Goal: Task Accomplishment & Management: Manage account settings

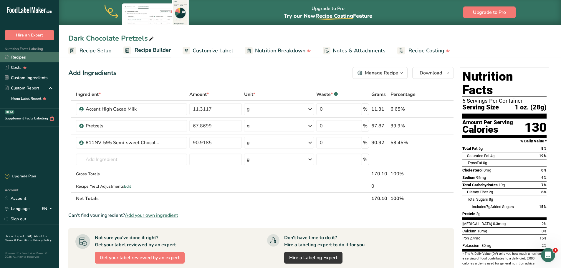
click at [18, 57] on link "Recipes" at bounding box center [29, 57] width 59 height 10
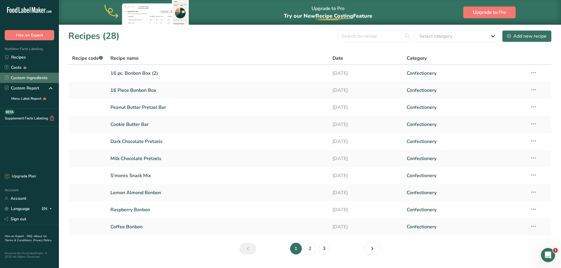
click at [30, 81] on link "Custom Ingredients" at bounding box center [29, 78] width 59 height 10
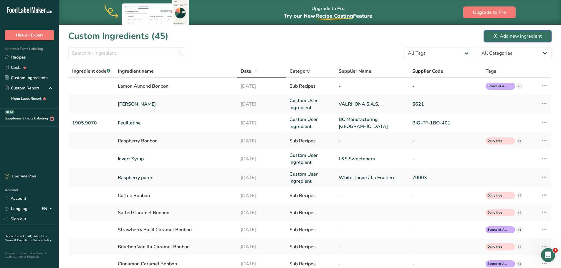
click at [511, 34] on div "Add new ingredient" at bounding box center [518, 36] width 48 height 7
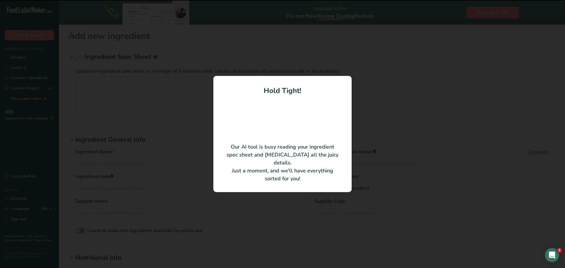
type input "Semi-sweet chocolate (Bel Noir 54% cacao)"
type input "Barry Callebaut USA LLC"
type input "CHD-WA-8081101-053"
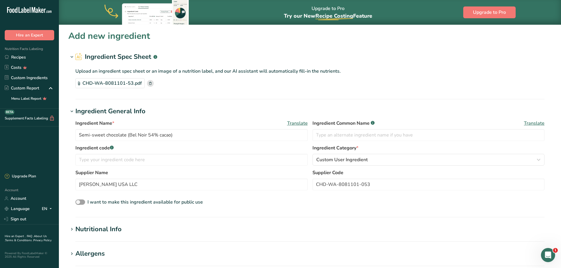
click at [291, 85] on div "CHD-WA-8081101-53.pdf" at bounding box center [309, 83] width 469 height 10
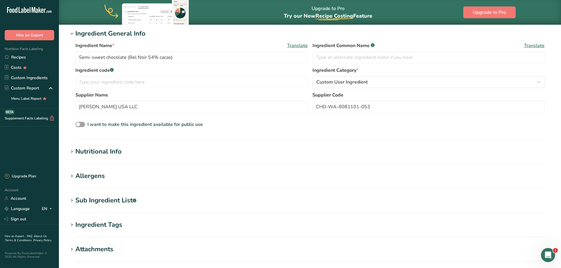
scroll to position [88, 0]
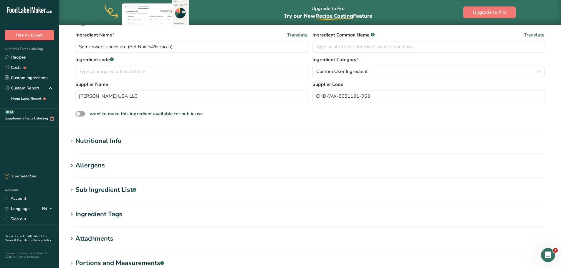
click at [88, 164] on div "Allergens" at bounding box center [89, 166] width 29 height 10
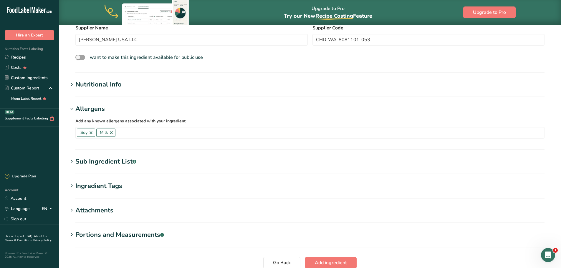
scroll to position [147, 0]
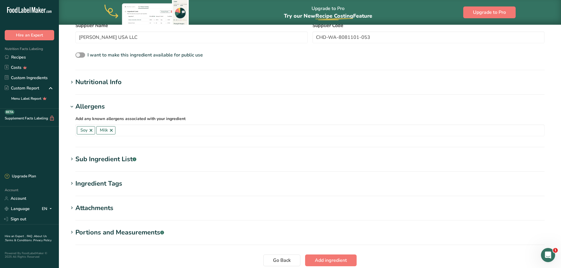
click at [113, 160] on div "Sub Ingredient List .a-a{fill:#347362;}.b-a{fill:#fff;}" at bounding box center [105, 160] width 61 height 10
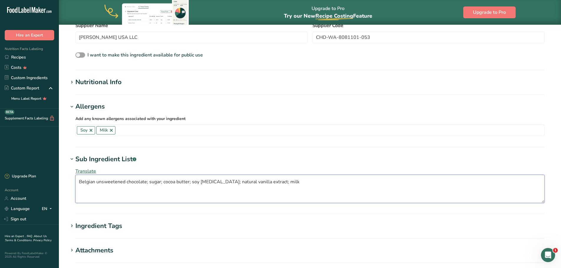
click at [96, 182] on textarea "Belgian unsweetened chocolate; sugar; cocoa butter; soy lecithin; natural vanil…" at bounding box center [309, 189] width 469 height 28
click at [130, 182] on textarea "unsweetened chocolate; sugar; cocoa butter; soy lecithin; natural vanilla extra…" at bounding box center [309, 189] width 469 height 28
click at [144, 182] on textarea "unsweetened chocolate, sugar; cocoa butter; soy lecithin; natural vanilla extra…" at bounding box center [309, 189] width 469 height 28
click at [172, 183] on textarea "unsweetened chocolate, sugar, cocoa butter; soy lecithin; natural vanilla extra…" at bounding box center [309, 189] width 469 height 28
click at [198, 183] on textarea "unsweetened chocolate, sugar, cocoa butter, soy lecithin; natural vanilla extra…" at bounding box center [309, 189] width 469 height 28
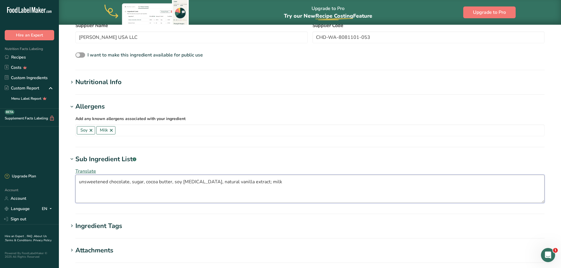
click at [246, 182] on textarea "unsweetened chocolate, sugar, cocoa butter, soy lecithin, natural vanilla extra…" at bounding box center [309, 189] width 469 height 28
type textarea "unsweetened chocolate, sugar, cocoa butter, soy lecithin, natural vanilla extra…"
click at [258, 160] on h1 "Sub Ingredient List .a-a{fill:#347362;}.b-a{fill:#fff;}" at bounding box center [309, 160] width 483 height 10
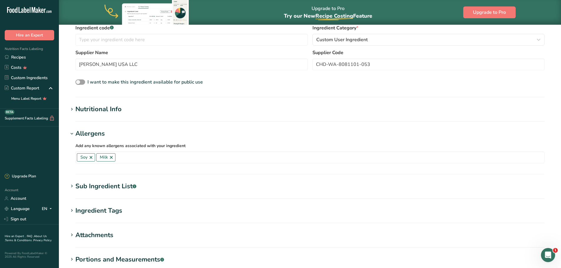
scroll to position [118, 0]
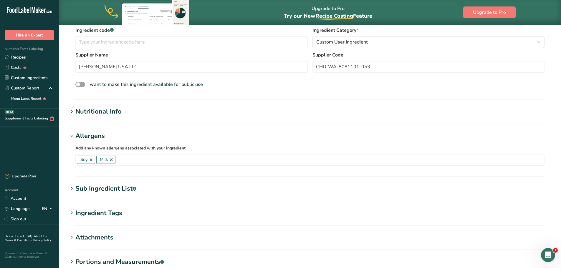
click at [73, 110] on icon at bounding box center [71, 112] width 5 height 8
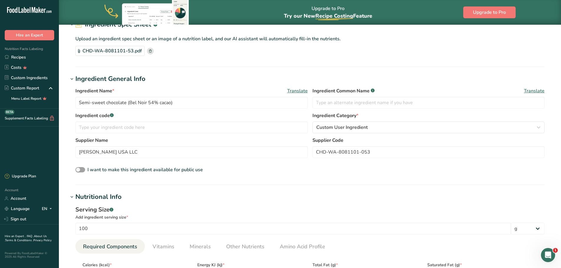
scroll to position [0, 0]
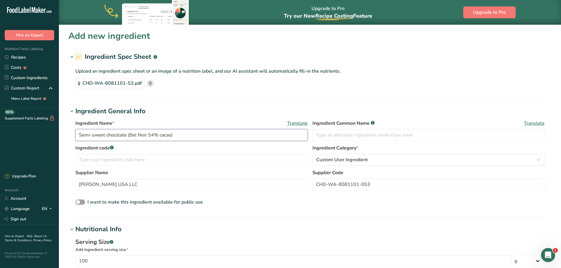
click at [186, 135] on input "Semi-sweet chocolate (Bel Noir 54% cacao)" at bounding box center [191, 135] width 232 height 12
type input "Semi-sweet chocolate (Bel Noir 54% cacao) - Hybrid"
click at [267, 207] on div "Ingredient Name * Translate Semi-sweet chocolate (Bel Noir 54% cacao) - Hybrid …" at bounding box center [309, 163] width 483 height 94
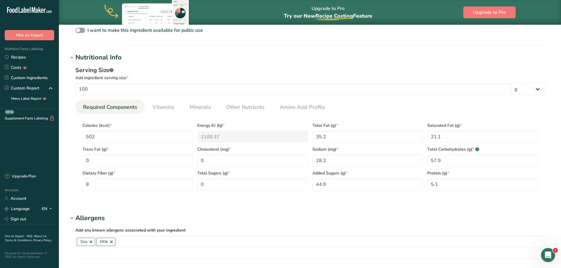
scroll to position [206, 0]
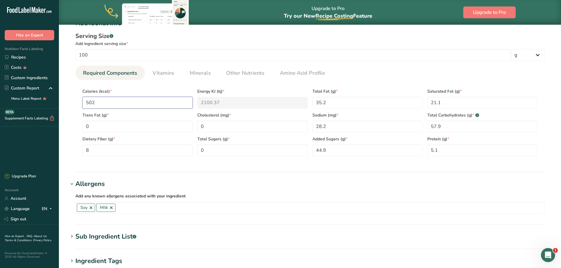
click at [110, 105] on input "502" at bounding box center [137, 103] width 110 height 12
type input "50"
type KJ "209.2"
type input "507"
type KJ "2121.3"
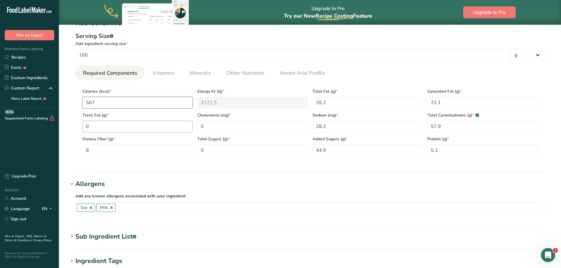
type input "507"
click at [117, 126] on Fat "0" at bounding box center [137, 127] width 110 height 12
click at [343, 105] on Fat "35.2" at bounding box center [367, 103] width 110 height 12
type Fat "36.6"
click at [464, 101] on Fat "21.1" at bounding box center [482, 103] width 110 height 12
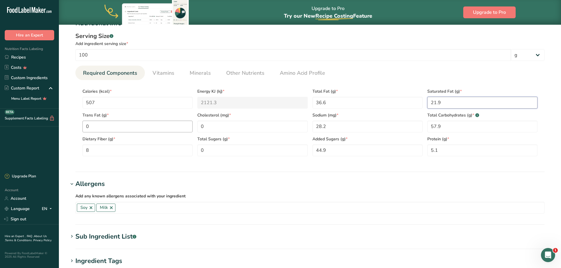
type Fat "21.9"
click at [130, 127] on Fat "0" at bounding box center [137, 127] width 110 height 12
click at [340, 125] on input "28.2" at bounding box center [367, 127] width 110 height 12
type input "4.4"
click at [107, 150] on Fiber "8" at bounding box center [137, 151] width 110 height 12
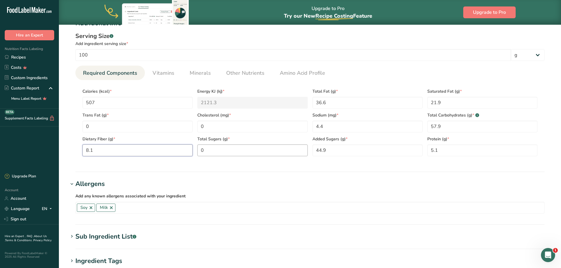
type Fiber "8.1"
click at [218, 150] on Sugars "0" at bounding box center [252, 151] width 110 height 12
type Sugars "44.9"
click at [164, 72] on span "Vitamins" at bounding box center [164, 73] width 22 height 8
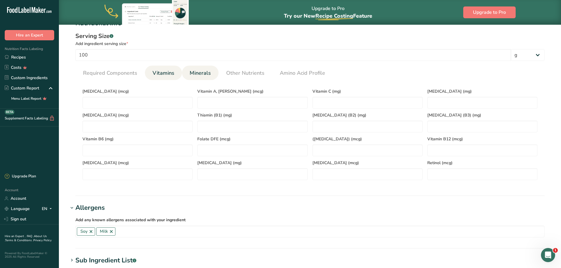
click at [202, 74] on span "Minerals" at bounding box center [200, 73] width 21 height 8
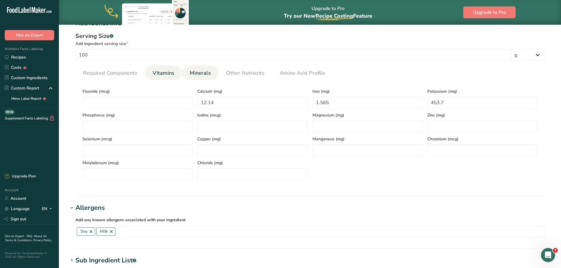
click at [170, 71] on span "Vitamins" at bounding box center [164, 73] width 22 height 8
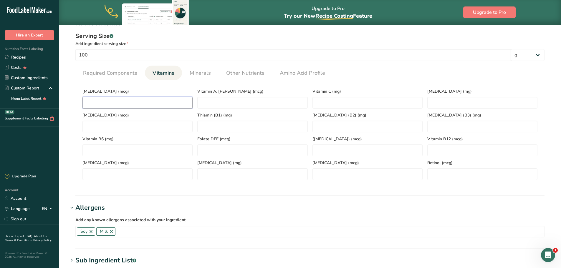
click at [136, 99] on D "number" at bounding box center [137, 103] width 110 height 12
click at [196, 72] on span "Minerals" at bounding box center [200, 73] width 21 height 8
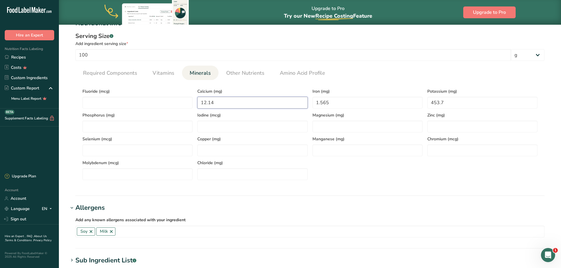
click at [223, 101] on input "12.14" at bounding box center [252, 103] width 110 height 12
type input "28.5"
click at [335, 102] on input "1.565" at bounding box center [367, 103] width 110 height 12
type input "12.66"
click at [451, 102] on input "453.7" at bounding box center [482, 103] width 110 height 12
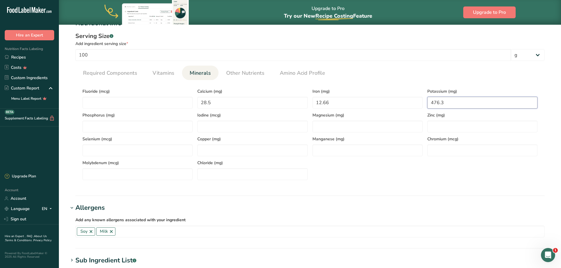
type input "476.3"
click at [500, 177] on div "Fluoride (mcg) Calcium (mg) 28.5 Iron (mg) 12.66 Potassium (mg) 476.3 Phosphoru…" at bounding box center [310, 132] width 460 height 95
click at [247, 76] on span "Other Nutrients" at bounding box center [245, 73] width 38 height 8
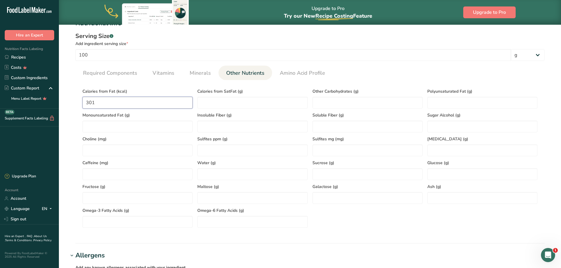
click at [99, 102] on Fat "301" at bounding box center [137, 103] width 110 height 12
type Fat "313"
click at [410, 72] on ul "Required Components Vitamins Minerals Other Nutrients Amino Acid Profile" at bounding box center [309, 73] width 469 height 14
click at [89, 73] on span "Required Components" at bounding box center [110, 73] width 54 height 8
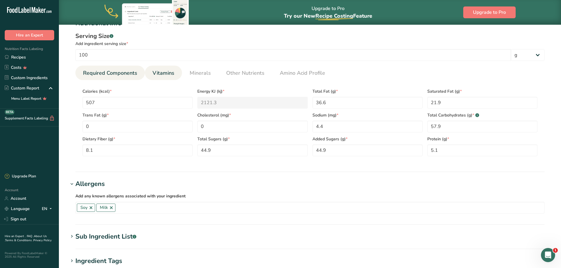
click at [166, 75] on span "Vitamins" at bounding box center [164, 73] width 22 height 8
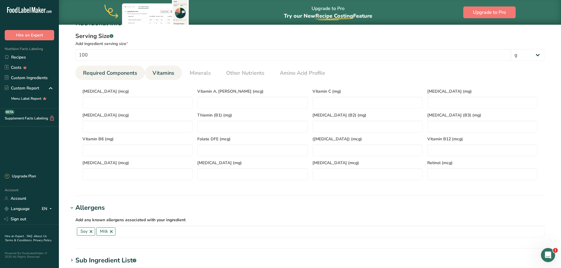
click at [105, 79] on link "Required Components" at bounding box center [110, 73] width 59 height 15
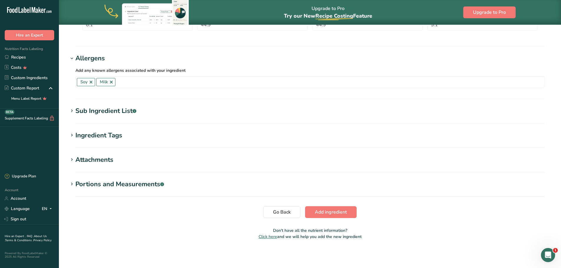
scroll to position [302, 0]
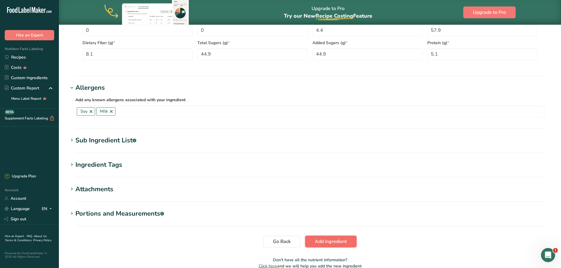
click at [332, 242] on span "Add ingredient" at bounding box center [331, 241] width 32 height 7
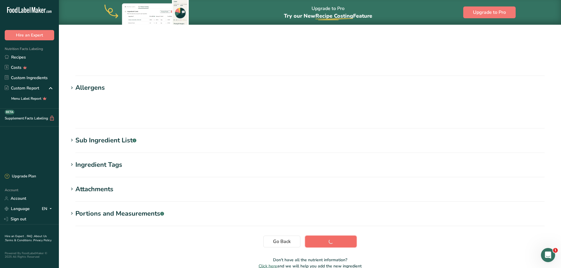
scroll to position [44, 0]
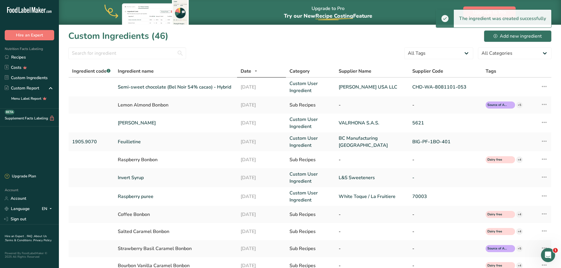
click at [260, 38] on div "Custom Ingredients (46) Add new ingredient" at bounding box center [309, 35] width 483 height 13
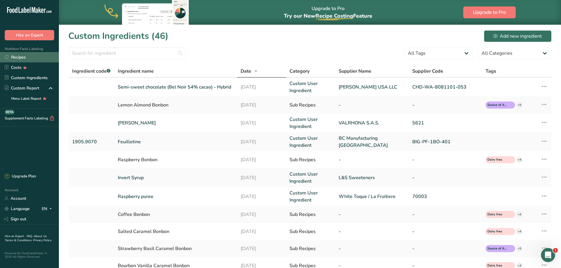
click at [16, 56] on link "Recipes" at bounding box center [29, 57] width 59 height 10
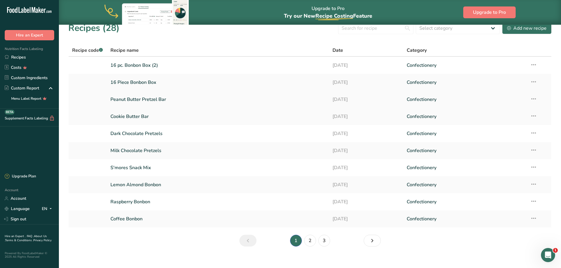
scroll to position [15, 0]
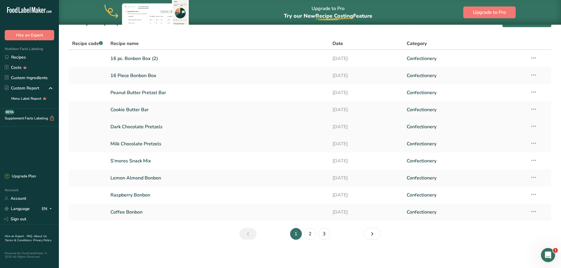
click at [150, 127] on link "Dark Chocolate Pretzels" at bounding box center [217, 127] width 215 height 12
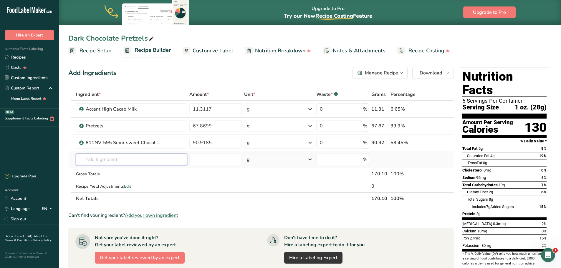
click at [128, 160] on input "text" at bounding box center [131, 160] width 111 height 12
type input "v"
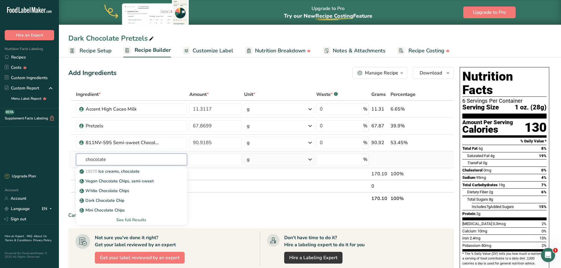
type input "chocolate"
click at [135, 221] on div "See full Results" at bounding box center [132, 220] width 102 height 6
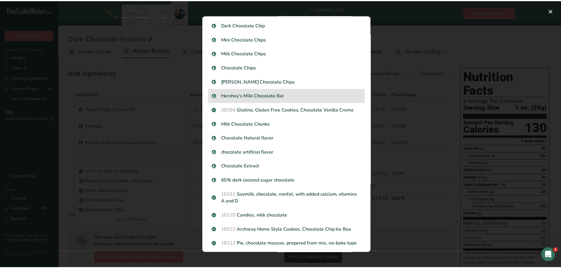
scroll to position [59, 0]
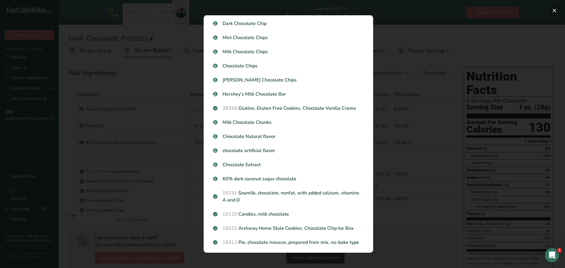
click at [554, 9] on button "Search results modal" at bounding box center [554, 10] width 9 height 9
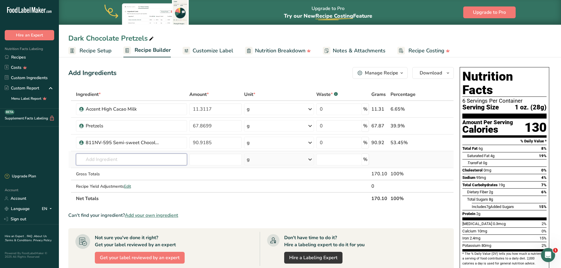
click at [102, 158] on input "text" at bounding box center [131, 160] width 111 height 12
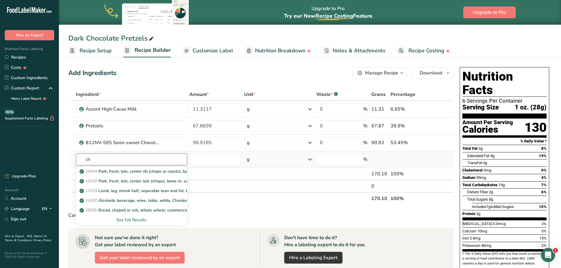
type input "c"
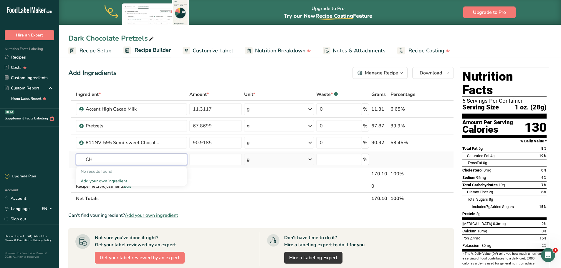
type input "C"
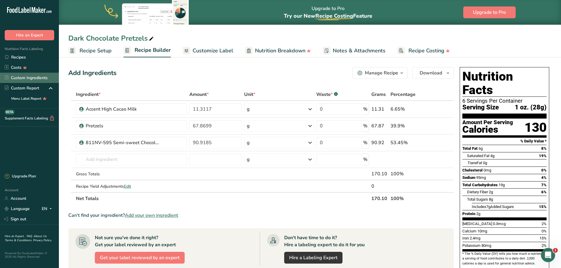
click at [22, 75] on link "Custom Ingredients" at bounding box center [29, 78] width 59 height 10
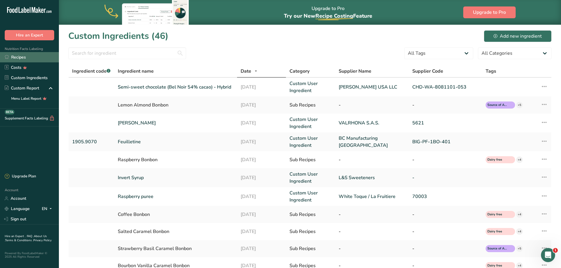
click at [23, 59] on link "Recipes" at bounding box center [29, 57] width 59 height 10
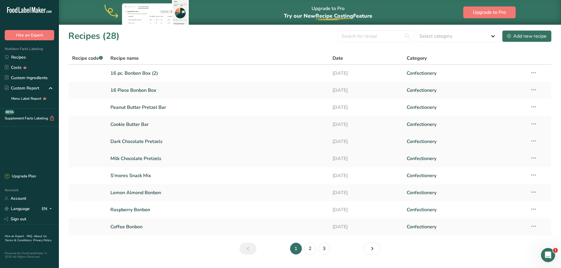
click at [136, 142] on link "Dark Chocolate Pretzels" at bounding box center [217, 141] width 215 height 12
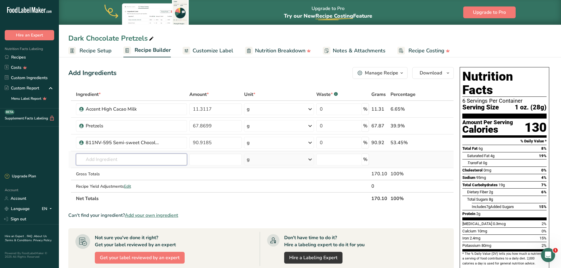
click at [113, 161] on input "text" at bounding box center [131, 160] width 111 height 12
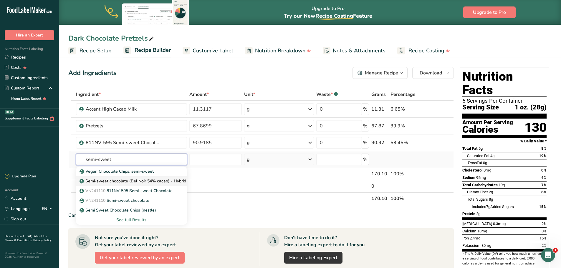
type input "semi-sweet"
click at [129, 181] on p "Semi-sweet chocolate (Bel Noir 54% cacao) - Hybrid" at bounding box center [133, 181] width 105 height 6
type input "Semi-sweet chocolate (Bel Noir 54% cacao) - Hybrid"
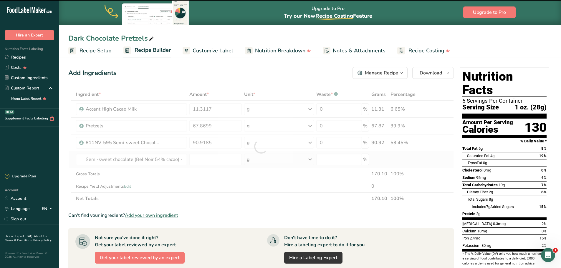
type input "0"
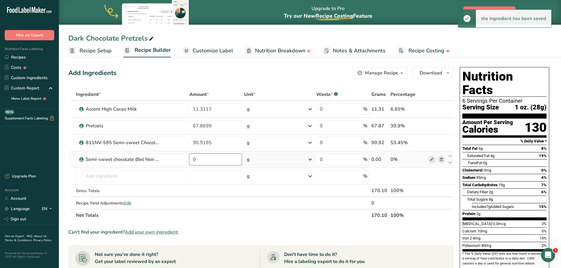
click at [201, 161] on input "0" at bounding box center [215, 160] width 52 height 12
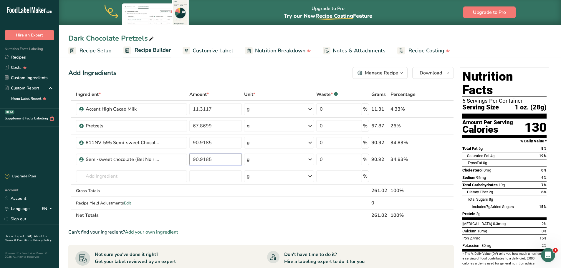
type input "90.9185"
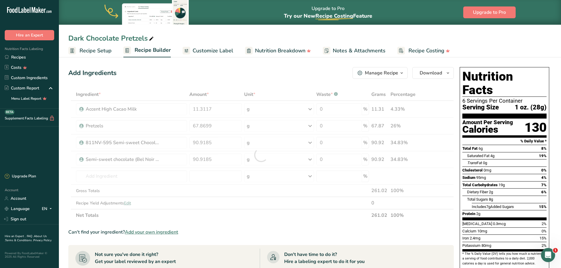
click at [250, 222] on section "Ingredient * Amount * Unit * Waste * .a-a{fill:#347362;}.b-a{fill:#fff;} Grams …" at bounding box center [260, 243] width 385 height 311
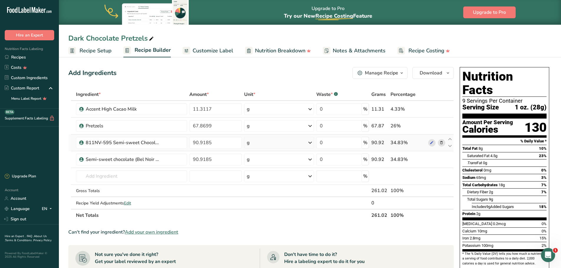
click at [441, 144] on icon at bounding box center [441, 143] width 4 height 6
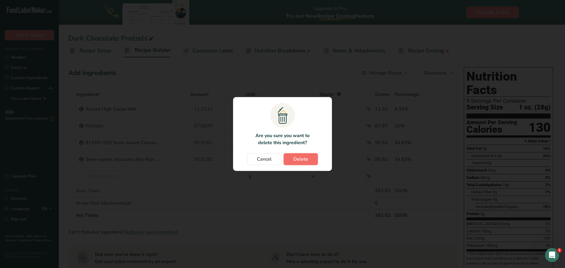
click at [300, 160] on span "Delete" at bounding box center [301, 159] width 15 height 7
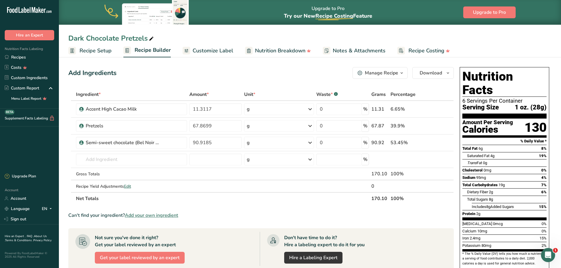
click at [206, 48] on span "Customize Label" at bounding box center [213, 51] width 41 height 8
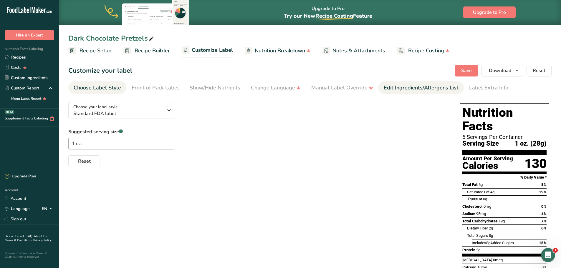
click at [397, 85] on div "Edit Ingredients/Allergens List" at bounding box center [421, 88] width 75 height 8
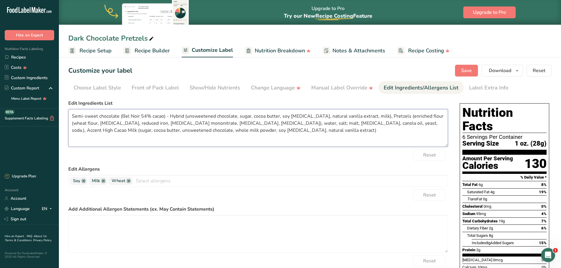
drag, startPoint x: 183, startPoint y: 115, endPoint x: 121, endPoint y: 117, distance: 61.9
click at [121, 117] on textarea "Semi-sweet chocolate (Bel Noir 54% cacao) - Hybrid (unsweetened chocolate, suga…" at bounding box center [258, 128] width 380 height 38
click at [87, 115] on textarea "Semi-sweet chocolate (unsweetened chocolate, sugar, cocoa butter, soy lecithin,…" at bounding box center [258, 128] width 380 height 38
click at [100, 117] on textarea "Semi-Sweet chocolate (unsweetened chocolate, sugar, cocoa butter, soy lecithin,…" at bounding box center [258, 128] width 380 height 38
drag, startPoint x: 293, startPoint y: 123, endPoint x: 253, endPoint y: 123, distance: 39.8
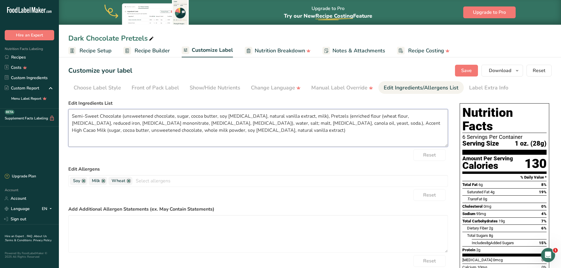
click at [253, 123] on textarea "Semi-Sweet Chocolate (unsweetened chocolate, sugar, cocoa butter, soy lecithin,…" at bounding box center [258, 128] width 380 height 38
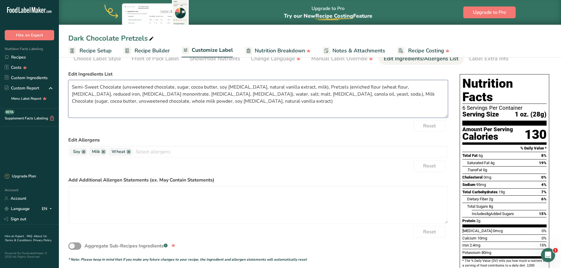
scroll to position [29, 0]
type textarea "Semi-Sweet Chocolate (unsweetened chocolate, sugar, cocoa butter, soy [MEDICAL_…"
click at [287, 173] on form "Edit Ingredients List Semi-Sweet Chocolate (unsweetened chocolate, sugar, cocoa…" at bounding box center [258, 166] width 380 height 192
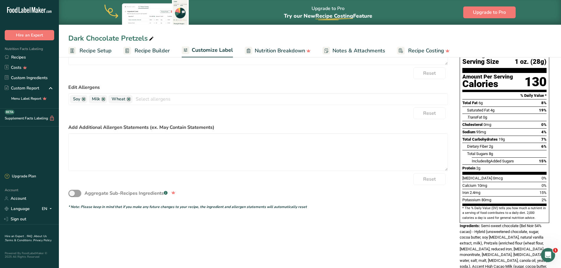
scroll to position [88, 0]
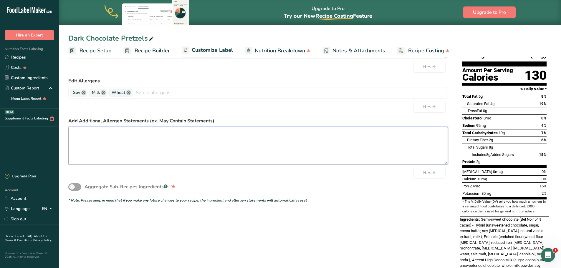
click at [92, 133] on textarea at bounding box center [258, 146] width 380 height 38
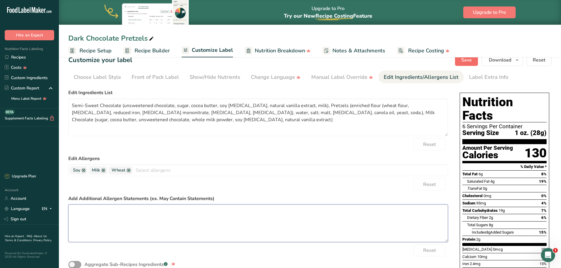
scroll to position [0, 0]
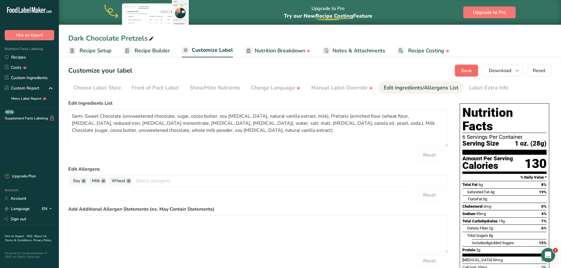
click at [468, 70] on span "Save" at bounding box center [466, 70] width 11 height 7
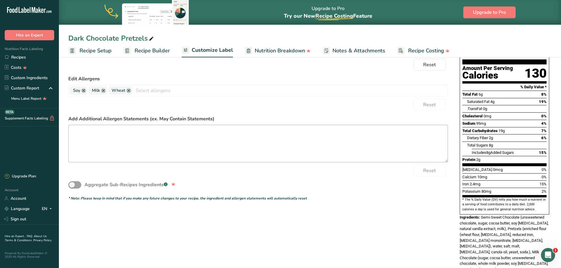
scroll to position [91, 0]
click at [80, 131] on textarea at bounding box center [258, 144] width 380 height 38
click at [18, 57] on link "Recipes" at bounding box center [29, 57] width 59 height 10
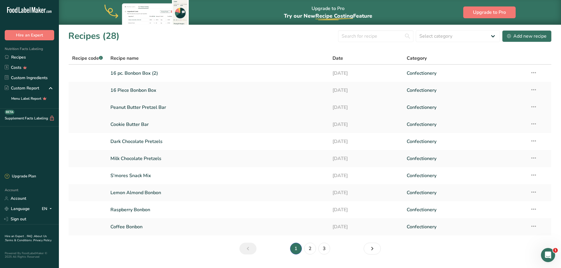
click at [149, 108] on link "Peanut Butter Pretzel Bar" at bounding box center [217, 107] width 215 height 12
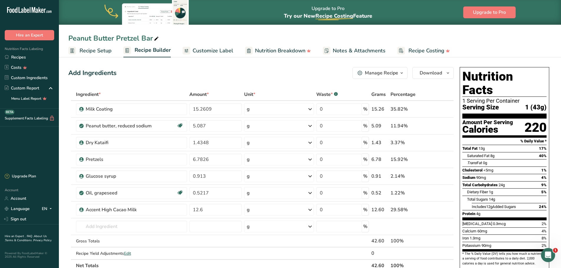
click at [216, 52] on span "Customize Label" at bounding box center [213, 51] width 41 height 8
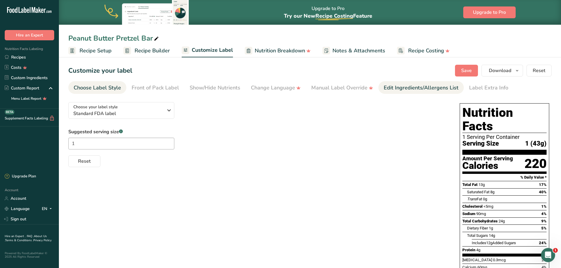
click at [407, 88] on div "Edit Ingredients/Allergens List" at bounding box center [421, 88] width 75 height 8
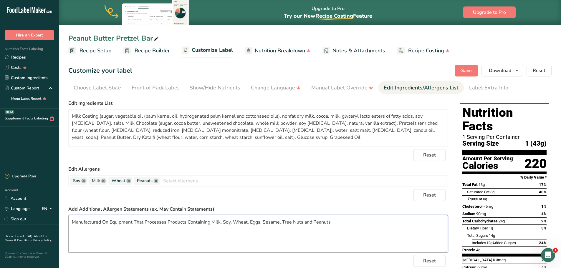
drag, startPoint x: 306, startPoint y: 222, endPoint x: 76, endPoint y: 222, distance: 230.3
click at [73, 225] on textarea "Manufactured On Equipment That Processes Products Containing Milk, Soy, Wheat, …" at bounding box center [258, 234] width 380 height 38
click at [24, 60] on link "Recipes" at bounding box center [29, 57] width 59 height 10
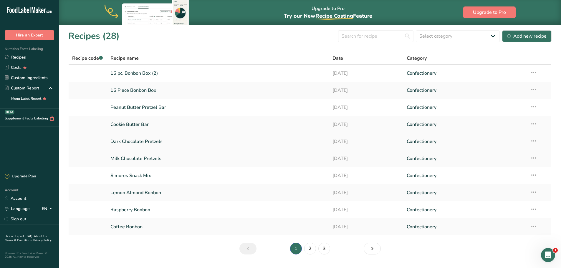
click at [160, 141] on link "Dark Chocolate Pretzels" at bounding box center [217, 141] width 215 height 12
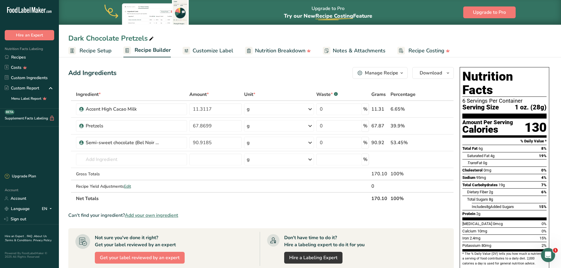
click at [211, 50] on span "Customize Label" at bounding box center [213, 51] width 41 height 8
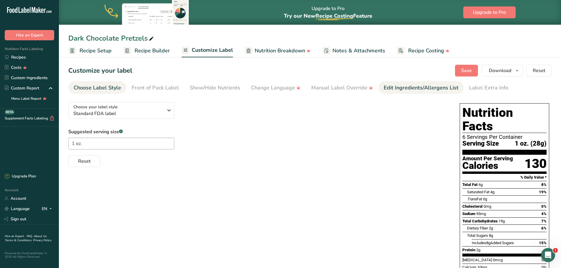
click at [408, 89] on div "Edit Ingredients/Allergens List" at bounding box center [421, 88] width 75 height 8
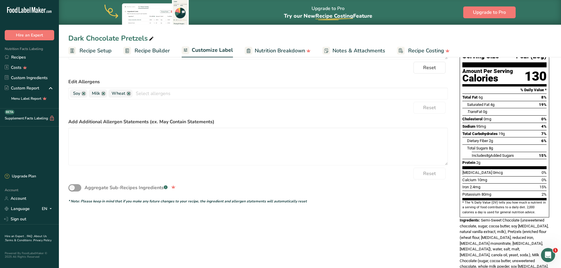
scroll to position [88, 0]
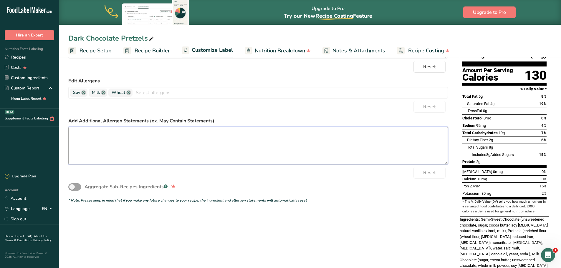
paste textarea "Manufactured On Equipment That Processes Products Containing Milk, Soy, Wheat, …"
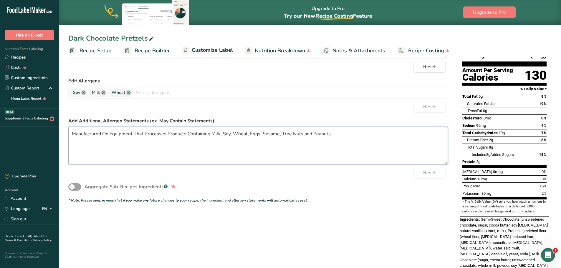
type textarea "Manufactured On Equipment That Processes Products Containing Milk, Soy, Wheat, …"
click at [353, 183] on div "Aggregate Sub-Recipes Ingredients .a-a{fill:#347362;}.b-a{fill:#fff;}" at bounding box center [258, 187] width 380 height 17
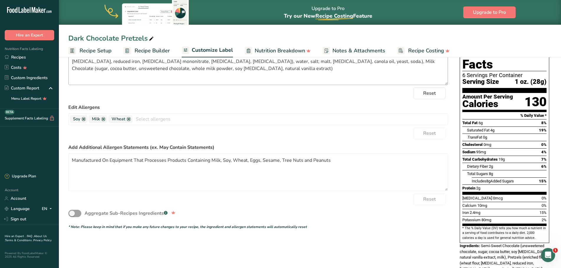
scroll to position [0, 0]
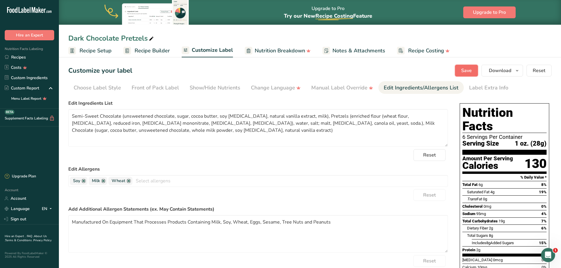
click at [466, 69] on span "Save" at bounding box center [466, 70] width 11 height 7
click at [516, 69] on icon "button" at bounding box center [517, 70] width 5 height 7
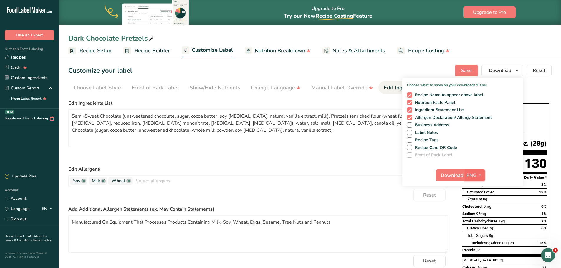
click at [479, 176] on icon "button" at bounding box center [480, 175] width 5 height 7
click at [477, 217] on link "PDF" at bounding box center [475, 217] width 19 height 10
click at [453, 177] on span "Download" at bounding box center [452, 175] width 22 height 7
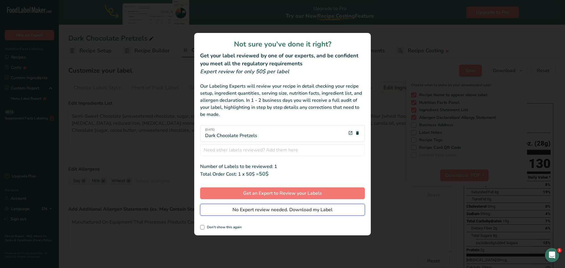
click at [269, 212] on span "No Expert review needed. Download my Label" at bounding box center [283, 209] width 100 height 7
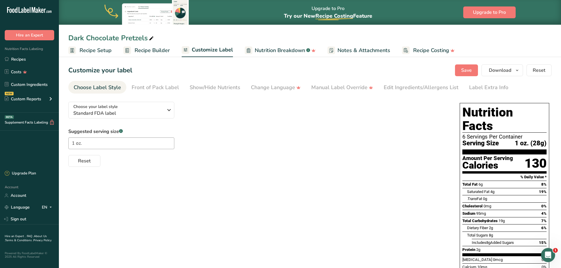
click at [554, 15] on div "Upgrade to Pro Try our New Recipe Costing .a-29{fill:none;stroke-linecap:round;…" at bounding box center [310, 12] width 502 height 25
click at [518, 70] on icon "button" at bounding box center [517, 70] width 5 height 7
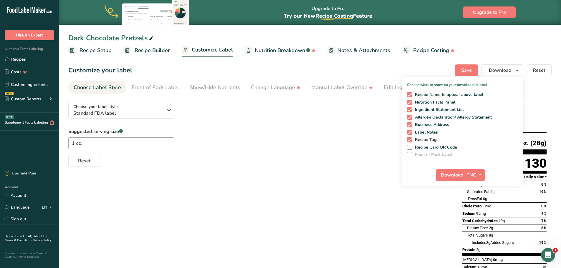
click at [411, 140] on span at bounding box center [409, 139] width 5 height 5
click at [411, 140] on input "Recipe Tags" at bounding box center [409, 140] width 4 height 4
checkbox input "false"
click at [411, 134] on span at bounding box center [409, 132] width 5 height 5
click at [411, 134] on input "Label Notes" at bounding box center [409, 132] width 4 height 4
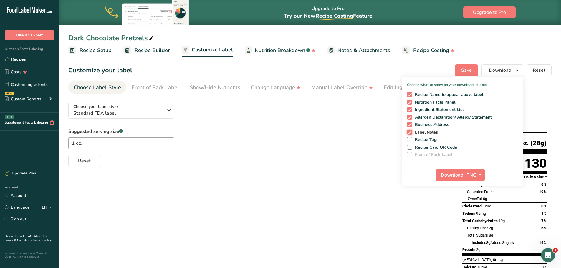
checkbox input "false"
click at [410, 125] on span at bounding box center [409, 124] width 5 height 5
click at [410, 125] on input "Business Address" at bounding box center [409, 125] width 4 height 4
checkbox input "false"
click at [478, 175] on icon "button" at bounding box center [480, 174] width 5 height 7
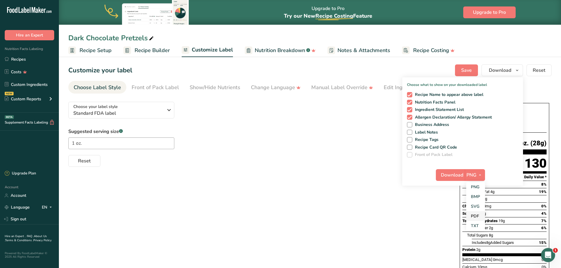
click at [478, 216] on link "PDF" at bounding box center [475, 216] width 19 height 10
click at [453, 179] on button "Download" at bounding box center [450, 175] width 29 height 12
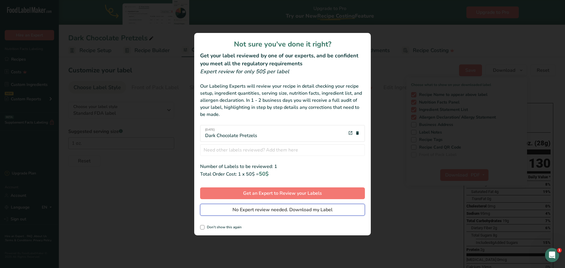
click at [270, 211] on span "No Expert review needed. Download my Label" at bounding box center [283, 209] width 100 height 7
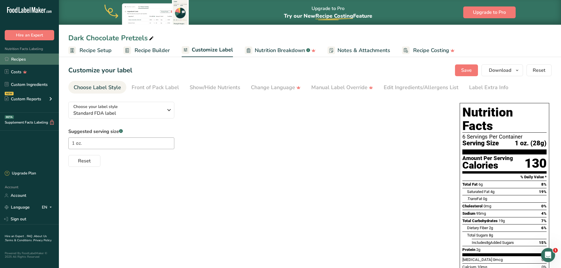
click at [17, 60] on link "Recipes" at bounding box center [29, 59] width 59 height 11
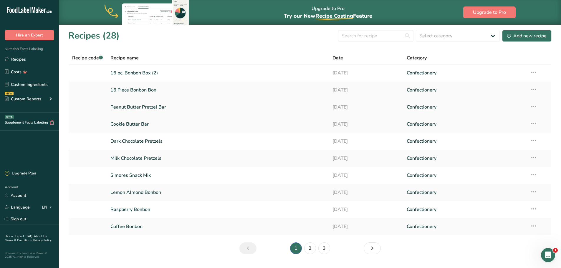
click at [152, 107] on link "Peanut Butter Pretzel Bar" at bounding box center [217, 107] width 215 height 12
click at [136, 124] on link "Cookie Butter Bar" at bounding box center [217, 124] width 215 height 12
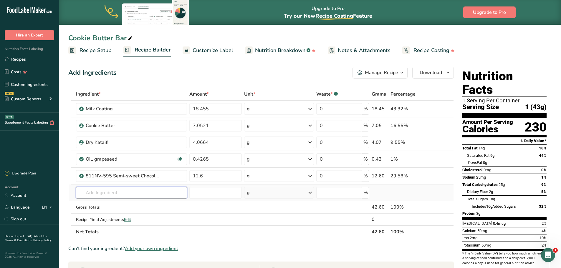
click at [109, 193] on input "text" at bounding box center [131, 193] width 111 height 12
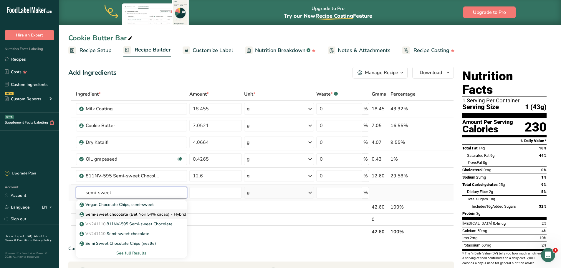
type input "semi-sweet"
click at [126, 216] on p "Semi-sweet chocolate (Bel Noir 54% cacao) - Hybrid" at bounding box center [133, 214] width 105 height 6
type input "Semi-sweet chocolate (Bel Noir 54% cacao) - Hybrid"
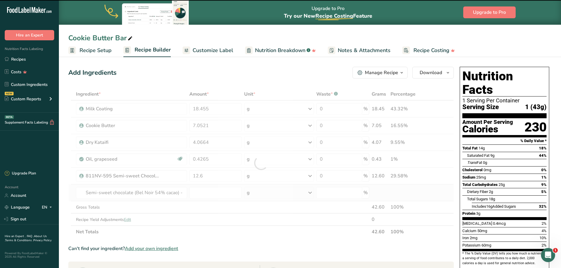
type input "0"
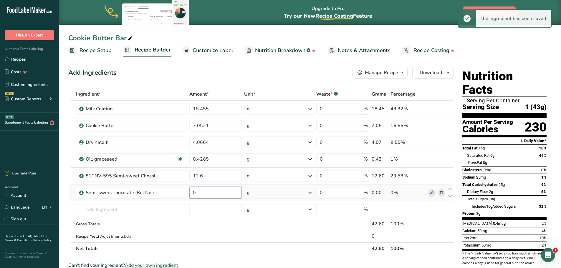
click at [197, 193] on input "0" at bounding box center [215, 193] width 53 height 12
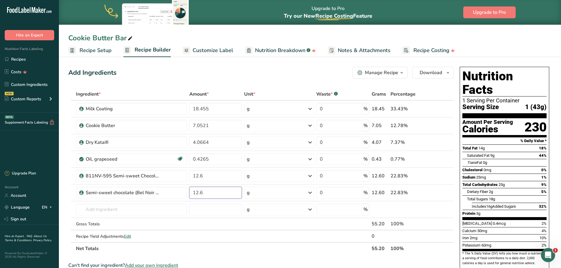
type input "12.6"
click at [275, 255] on section "Ingredient * Amount * Unit * Waste * .a-a{fill:#347362;}.b-a{fill:#fff;} Grams …" at bounding box center [260, 262] width 385 height 349
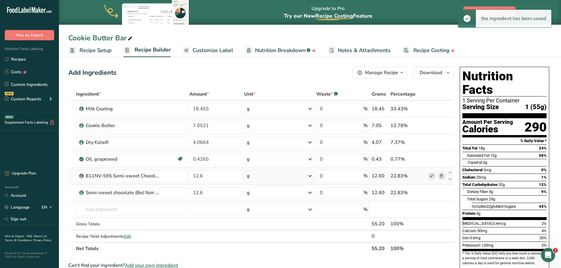
click at [442, 176] on icon at bounding box center [441, 176] width 4 height 6
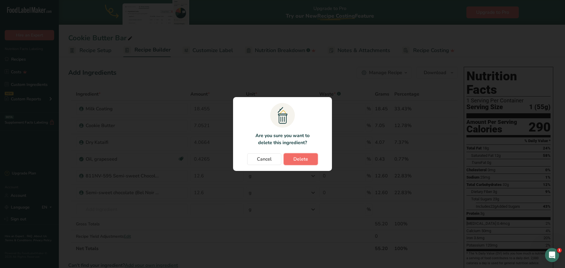
click at [304, 160] on span "Delete" at bounding box center [301, 159] width 15 height 7
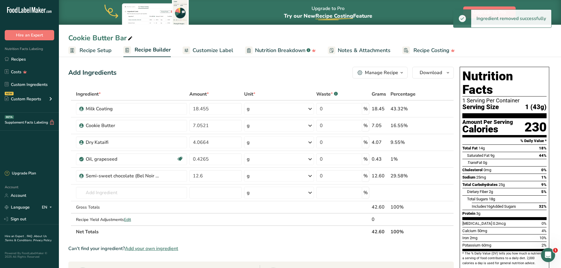
click at [213, 51] on span "Customize Label" at bounding box center [213, 51] width 41 height 8
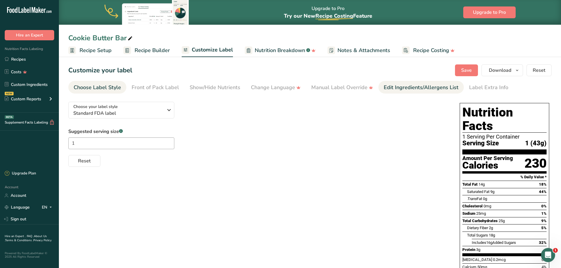
click at [418, 87] on div "Edit Ingredients/Allergens List" at bounding box center [421, 88] width 75 height 8
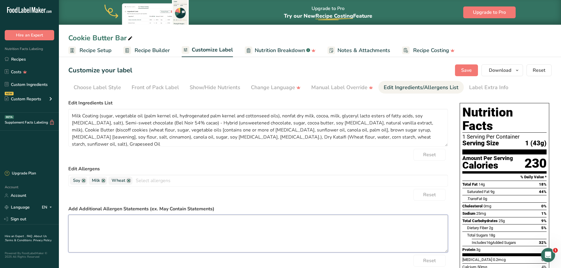
paste textarea "Manufactured On Equipment That Processes Products Containing Milk, Soy, Wheat, …"
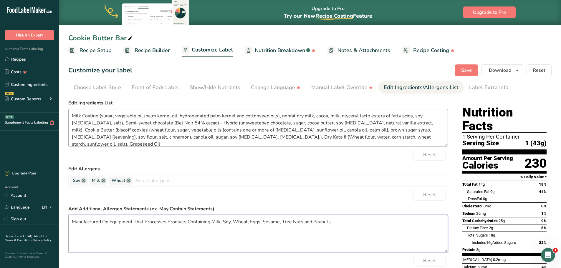
type textarea "Manufactured On Equipment That Processes Products Containing Milk, Soy, Wheat, …"
click at [122, 126] on textarea "Milk Coating (sugar, vegetable oil (palm kernel oil, hydrogenated palm kernel a…" at bounding box center [258, 128] width 380 height 38
drag, startPoint x: 196, startPoint y: 122, endPoint x: 132, endPoint y: 124, distance: 63.9
click at [132, 124] on textarea "Milk Coating (sugar, vegetable oil (palm kernel oil, hydrogenated palm kernel a…" at bounding box center [258, 128] width 380 height 38
click at [99, 124] on textarea "Milk Coating (sugar, vegetable oil (palm kernel oil, hydrogenated palm kernel a…" at bounding box center [258, 128] width 380 height 38
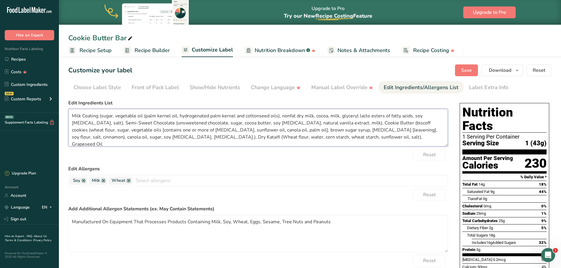
click at [362, 122] on textarea "Milk Coating (sugar, vegetable oil (palm kernel oil, hydrogenated palm kernel a…" at bounding box center [258, 128] width 380 height 38
click at [143, 136] on textarea "Milk Coating (sugar, vegetable oil (palm kernel oil, hydrogenated palm kernel a…" at bounding box center [258, 128] width 380 height 38
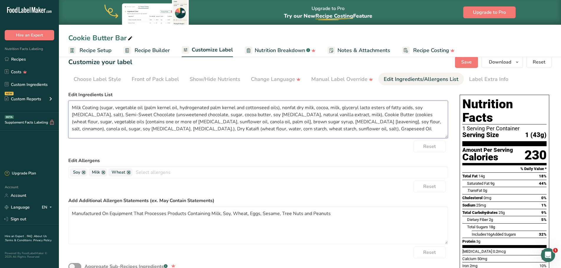
scroll to position [8, 0]
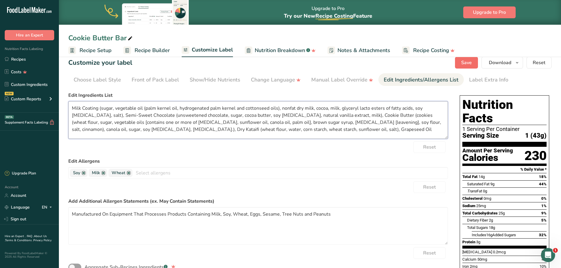
type textarea "Milk Coating (sugar, vegetable oil (palm kernel oil, hydrogenated palm kernel a…"
click at [467, 63] on span "Save" at bounding box center [466, 62] width 11 height 7
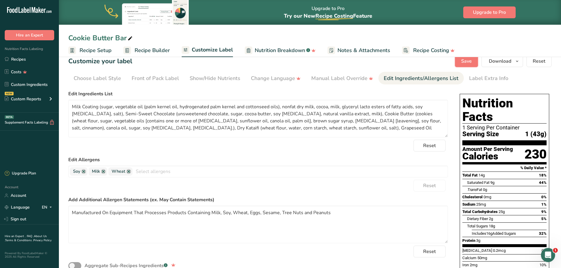
scroll to position [0, 0]
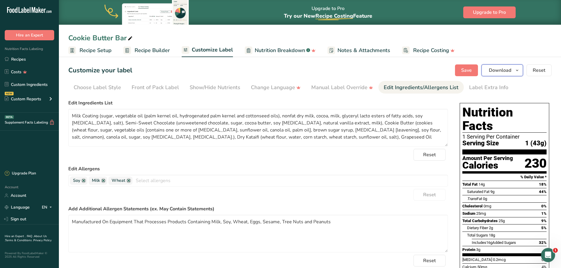
click at [518, 72] on icon "button" at bounding box center [517, 70] width 5 height 7
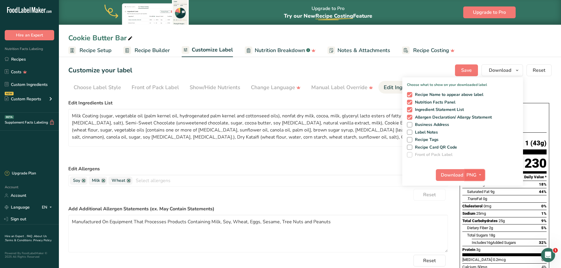
click at [473, 173] on span "PNG" at bounding box center [471, 175] width 10 height 7
click at [479, 217] on link "PDF" at bounding box center [475, 216] width 19 height 10
click at [448, 173] on span "Download" at bounding box center [452, 175] width 22 height 7
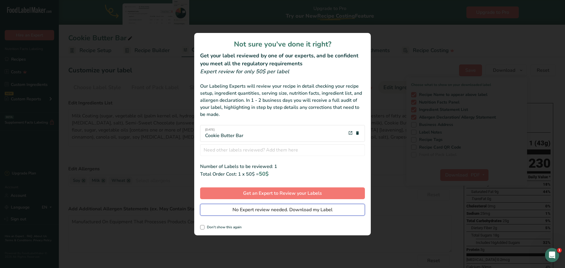
click at [269, 211] on span "No Expert review needed. Download my Label" at bounding box center [283, 209] width 100 height 7
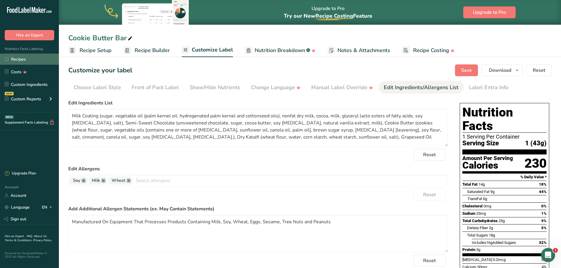
click at [16, 57] on link "Recipes" at bounding box center [29, 59] width 59 height 11
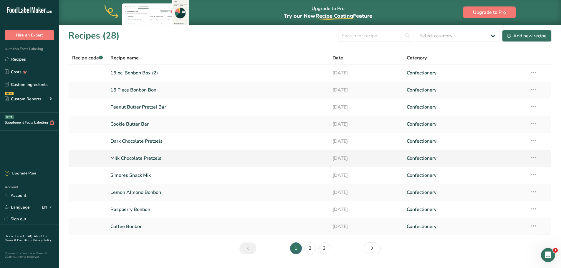
click at [143, 160] on link "Milk Chocolate Pretzels" at bounding box center [217, 158] width 215 height 12
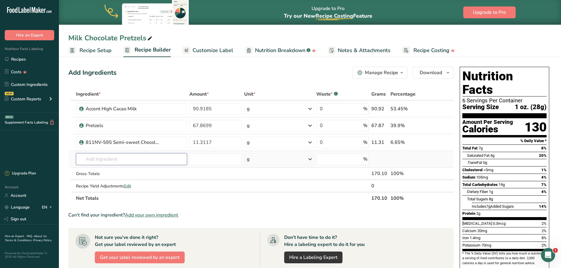
click at [109, 159] on input "text" at bounding box center [131, 159] width 111 height 12
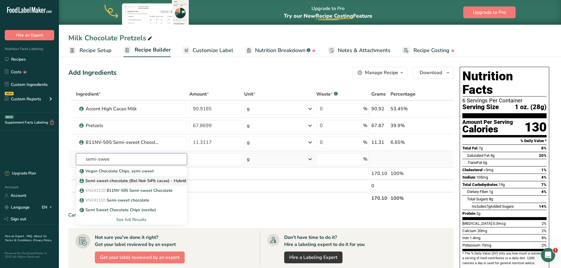
type input "semi-swee"
click at [122, 181] on p "Semi-sweet chocolate (Bel Noir 54% cacao) - Hybrid" at bounding box center [133, 181] width 105 height 6
type input "Semi-sweet chocolate (Bel Noir 54% cacao) - Hybrid"
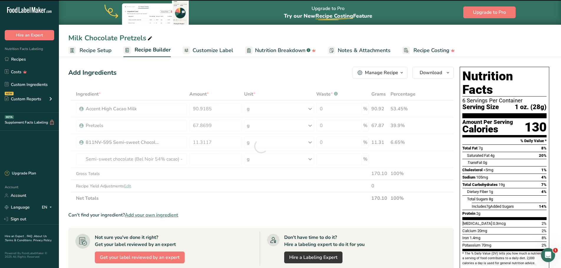
type input "0"
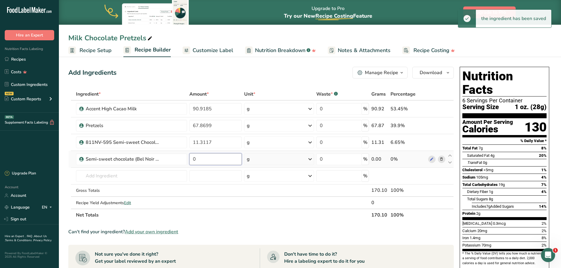
click at [203, 160] on input "0" at bounding box center [215, 159] width 52 height 12
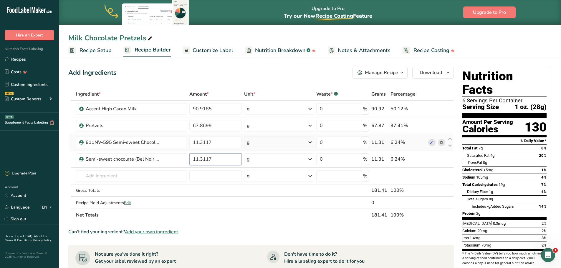
type input "11.3117"
click at [440, 143] on div "Ingredient * Amount * Unit * Waste * .a-a{fill:#347362;}.b-a{fill:#fff;} Grams …" at bounding box center [260, 154] width 385 height 133
click at [443, 143] on icon at bounding box center [441, 143] width 4 height 6
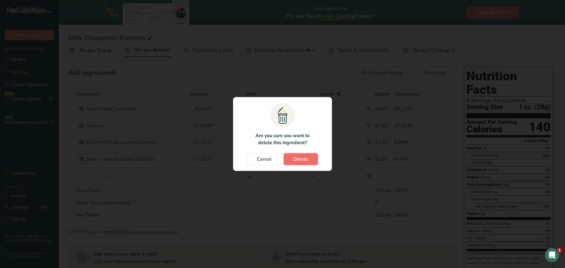
click at [293, 162] on button "Delete" at bounding box center [301, 159] width 34 height 12
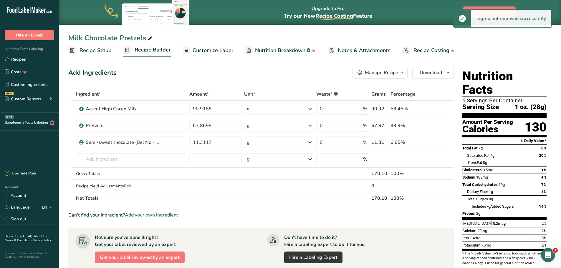
click at [210, 52] on span "Customize Label" at bounding box center [213, 51] width 41 height 8
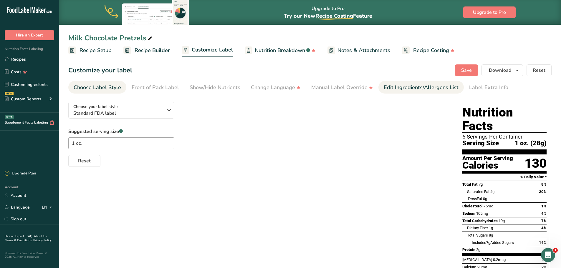
click at [420, 87] on div "Edit Ingredients/Allergens List" at bounding box center [421, 88] width 75 height 8
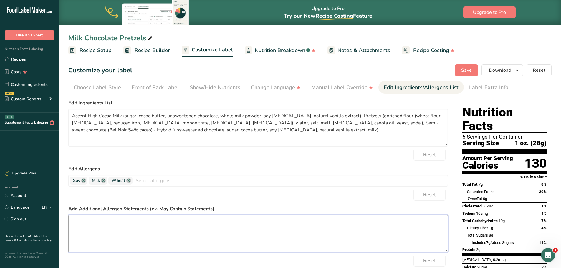
paste textarea "Manufactured On Equipment That Processes Products Containing Milk, Soy, Wheat, …"
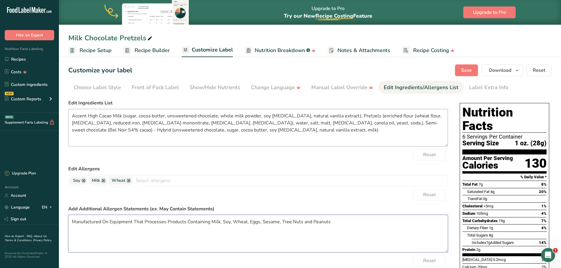
type textarea "Manufactured On Equipment That Processes Products Containing Milk, Soy, Wheat, …"
click at [113, 116] on textarea "Accent High Cacao Milk (sugar, cocoa butter, unsweetened chocolate, whole milk …" at bounding box center [258, 128] width 380 height 38
click at [299, 122] on textarea "Milk Chocolate (sugar, cocoa butter, unsweetened chocolate, whole milk powder, …" at bounding box center [258, 128] width 380 height 38
click at [385, 122] on textarea "Milk Chocolate (sugar, cocoa butter, unsweetened chocolate, whole milk powder, …" at bounding box center [258, 128] width 380 height 38
type textarea "Milk Chocolate (sugar, cocoa butter, unsweetened chocolate, whole milk powder, …"
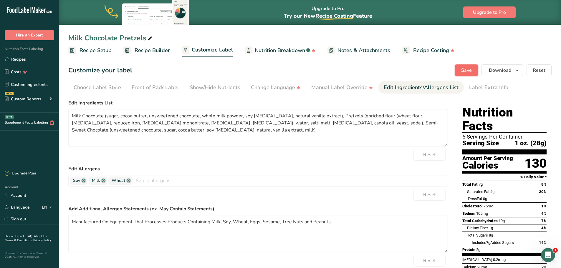
click at [469, 72] on span "Save" at bounding box center [466, 70] width 11 height 7
click at [519, 70] on icon "button" at bounding box center [517, 70] width 5 height 7
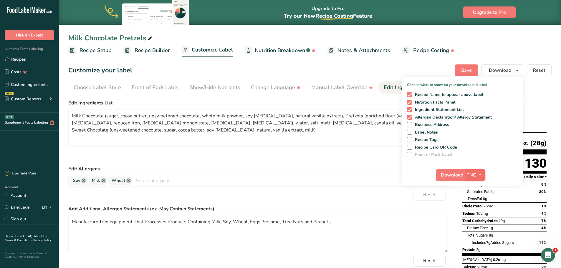
click at [478, 173] on icon "button" at bounding box center [480, 174] width 5 height 7
click at [478, 215] on link "PDF" at bounding box center [475, 216] width 19 height 10
click at [448, 173] on span "Download" at bounding box center [452, 175] width 22 height 7
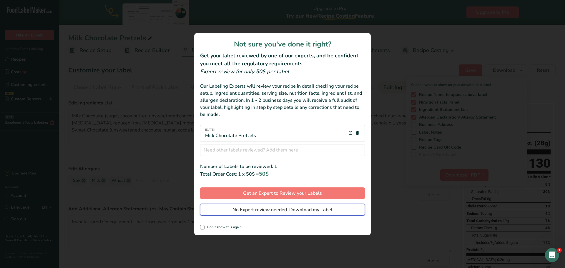
click at [286, 208] on span "No Expert review needed. Download my Label" at bounding box center [283, 209] width 100 height 7
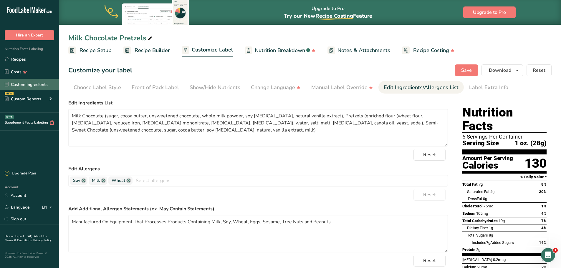
click at [32, 88] on link "Custom Ingredients" at bounding box center [29, 84] width 59 height 11
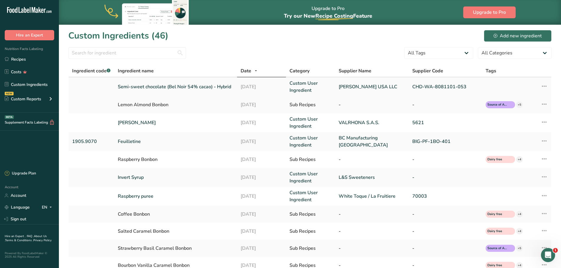
click at [189, 87] on link "Semi-sweet chocolate (Bel Noir 54% cacao) - Hybrid" at bounding box center [175, 86] width 115 height 7
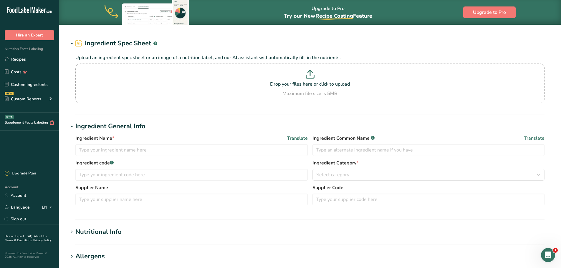
type input "Semi-sweet chocolate (Bel Noir 54% cacao) - Hybrid"
type input "Barry Callebaut USA LLC"
type input "CHD-WA-8081101-053"
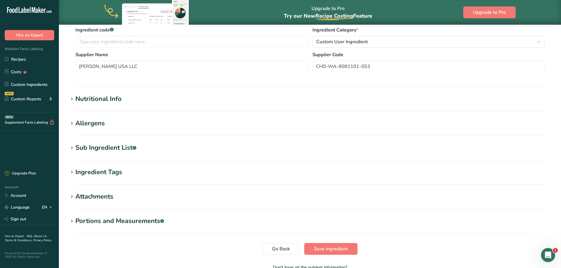
scroll to position [88, 0]
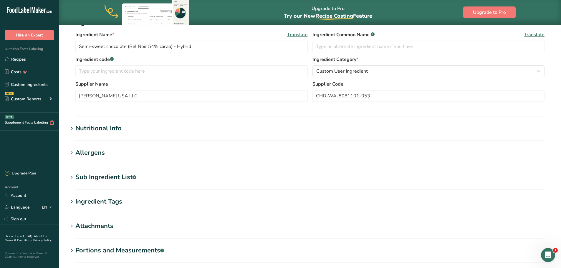
click at [73, 128] on icon at bounding box center [71, 129] width 5 height 8
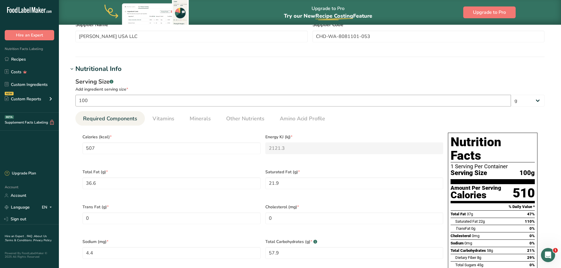
scroll to position [147, 0]
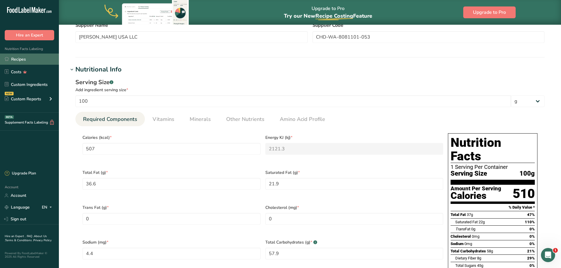
click at [19, 61] on link "Recipes" at bounding box center [29, 59] width 59 height 11
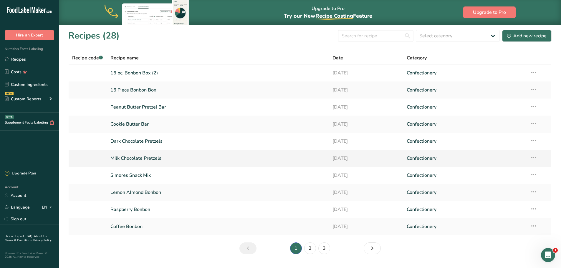
click at [144, 158] on link "Milk Chocolate Pretzels" at bounding box center [217, 158] width 215 height 12
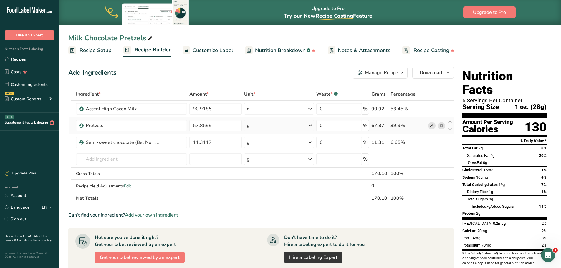
click at [432, 125] on icon at bounding box center [432, 126] width 4 height 6
click at [22, 61] on link "Recipes" at bounding box center [29, 59] width 59 height 11
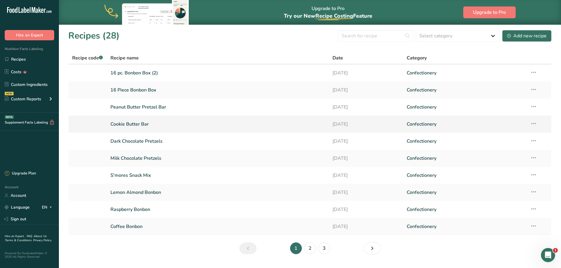
click at [135, 123] on link "Cookie Butter Bar" at bounding box center [217, 124] width 215 height 12
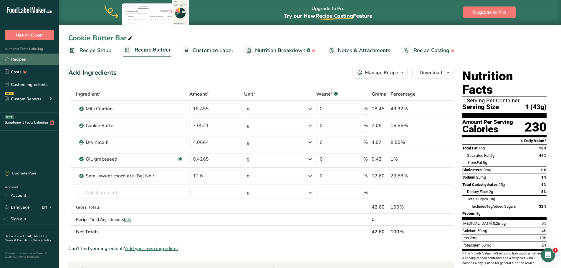
click at [21, 61] on link "Recipes" at bounding box center [29, 59] width 59 height 11
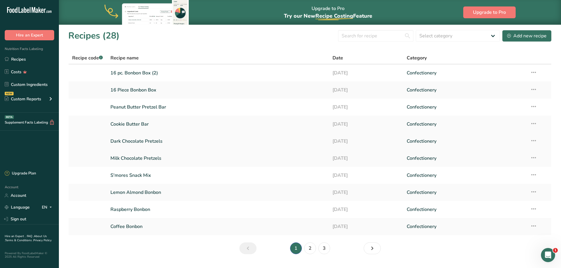
click at [151, 142] on link "Dark Chocolate Pretzels" at bounding box center [217, 141] width 215 height 12
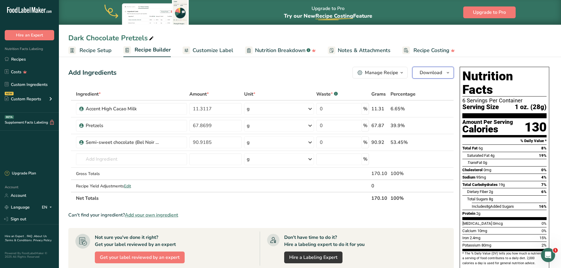
click at [446, 74] on icon "button" at bounding box center [448, 72] width 5 height 7
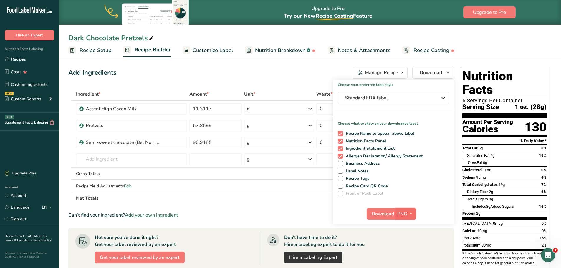
click at [403, 213] on span "PNG" at bounding box center [402, 214] width 10 height 7
click at [409, 256] on link "PDF" at bounding box center [406, 255] width 19 height 10
click at [378, 213] on span "Download" at bounding box center [383, 214] width 22 height 7
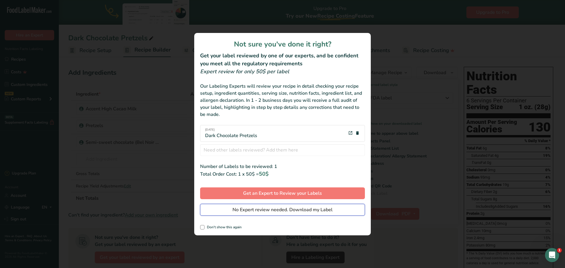
click at [265, 211] on span "No Expert review needed. Download my Label" at bounding box center [283, 209] width 100 height 7
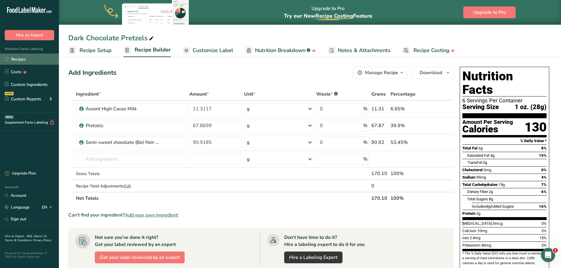
click at [14, 63] on link "Recipes" at bounding box center [29, 59] width 59 height 11
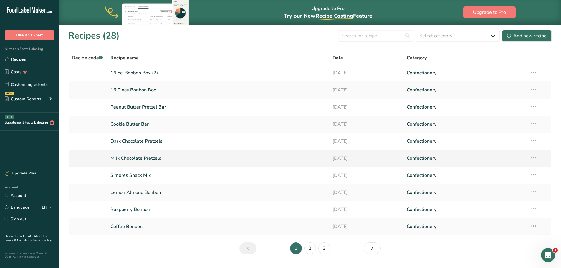
click at [144, 159] on link "Milk Chocolate Pretzels" at bounding box center [217, 158] width 215 height 12
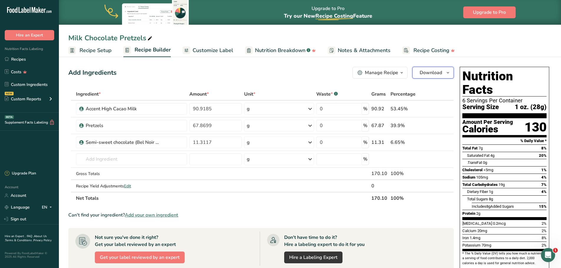
click at [446, 73] on icon "button" at bounding box center [448, 72] width 5 height 7
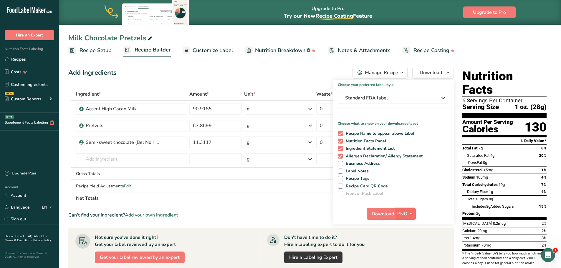
click at [407, 216] on span "PNG" at bounding box center [402, 214] width 10 height 7
click at [406, 253] on link "PDF" at bounding box center [406, 255] width 19 height 10
click at [383, 211] on span "Download" at bounding box center [383, 214] width 22 height 7
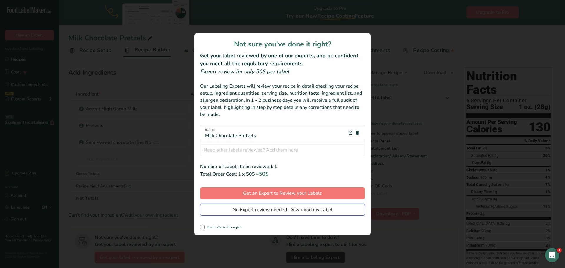
click at [314, 208] on span "No Expert review needed. Download my Label" at bounding box center [283, 209] width 100 height 7
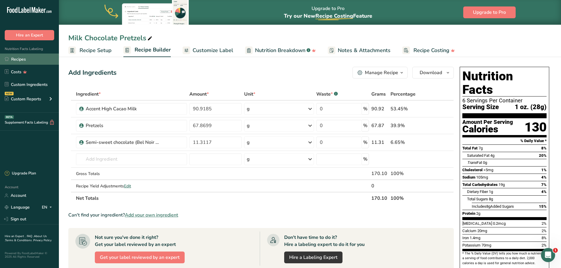
click at [19, 61] on link "Recipes" at bounding box center [29, 59] width 59 height 11
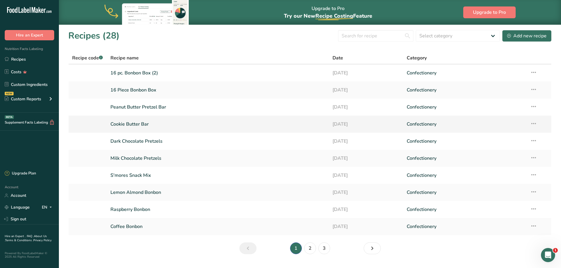
click at [121, 124] on link "Cookie Butter Bar" at bounding box center [217, 124] width 215 height 12
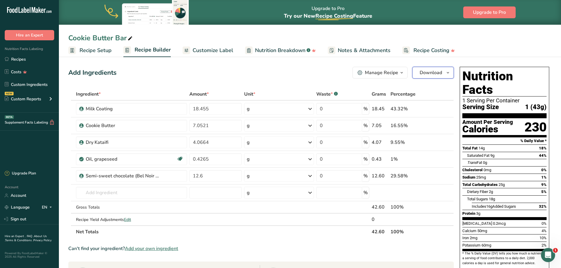
click at [436, 73] on span "Download" at bounding box center [431, 72] width 22 height 7
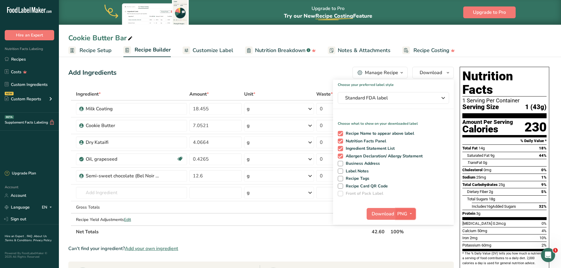
click at [409, 213] on icon "button" at bounding box center [410, 213] width 5 height 7
click at [408, 257] on link "PDF" at bounding box center [406, 255] width 19 height 10
click at [381, 216] on span "Download" at bounding box center [383, 214] width 22 height 7
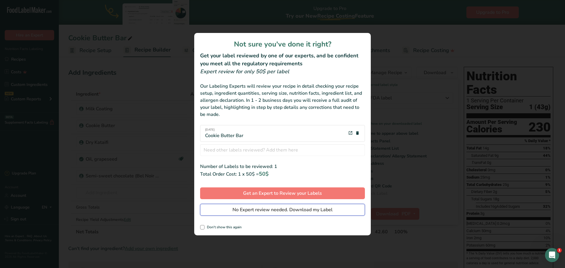
click at [272, 211] on span "No Expert review needed. Download my Label" at bounding box center [283, 209] width 100 height 7
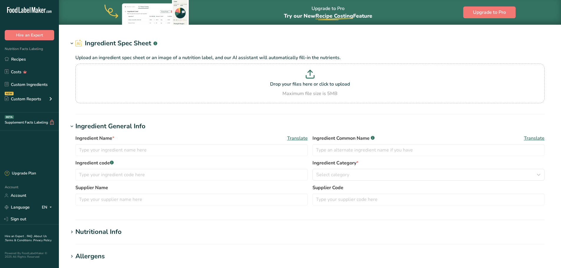
type input "Pretzels"
type input "30"
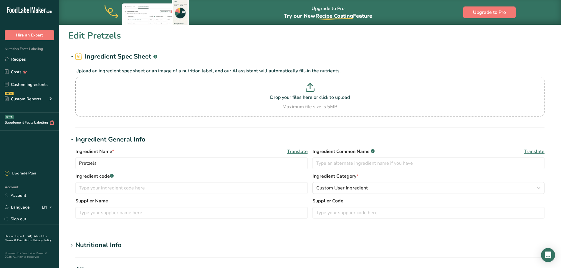
type input "110"
type KJ "460.24"
type Fat "0"
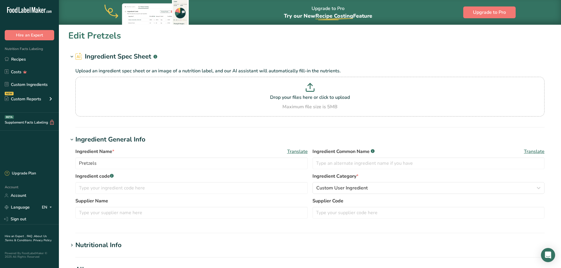
type input "0"
type input "250"
type Carbohydrates "25"
type Fiber "1"
type Sugars "1"
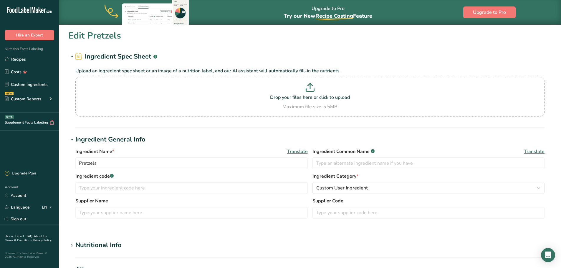
type Sugars "0"
type input "3"
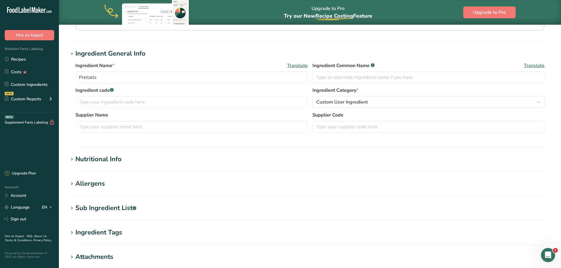
scroll to position [88, 0]
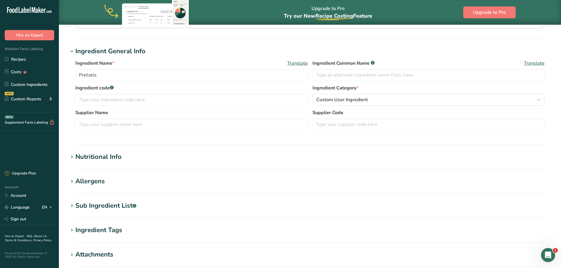
click at [72, 155] on icon at bounding box center [71, 157] width 5 height 8
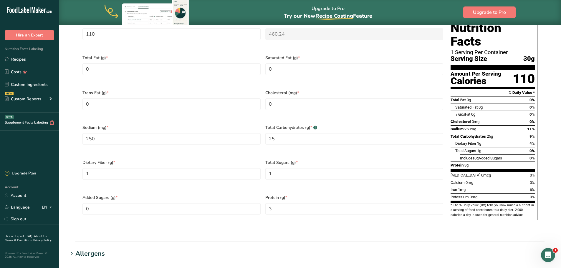
scroll to position [294, 0]
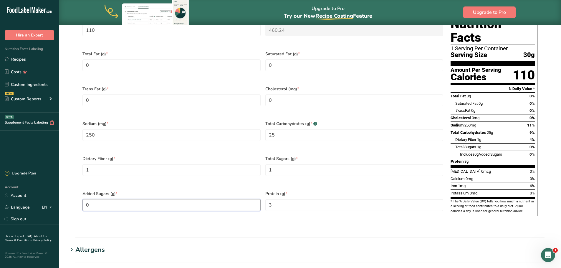
click at [89, 199] on Sugars "0" at bounding box center [171, 205] width 178 height 12
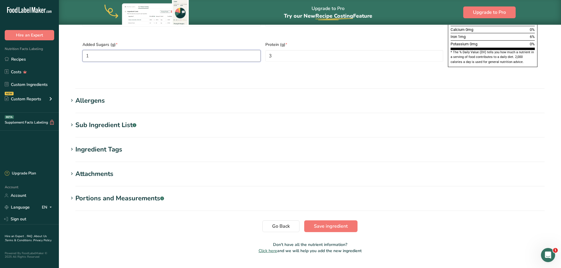
scroll to position [444, 0]
type Sugars "1"
click at [322, 222] on span "Save ingredient" at bounding box center [331, 225] width 34 height 7
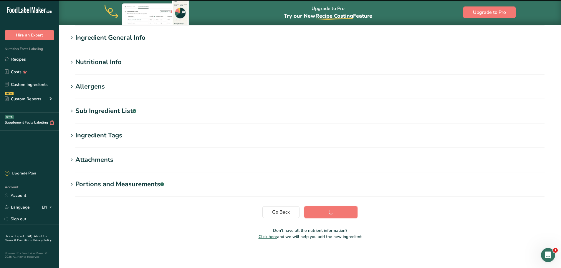
scroll to position [43, 0]
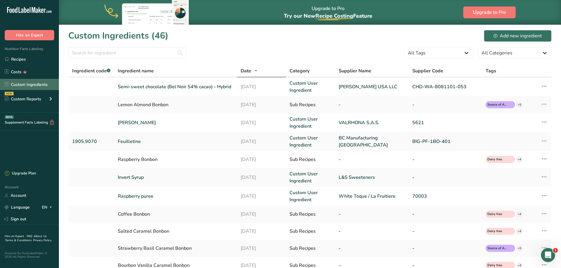
click at [36, 83] on link "Custom Ingredients" at bounding box center [29, 84] width 59 height 11
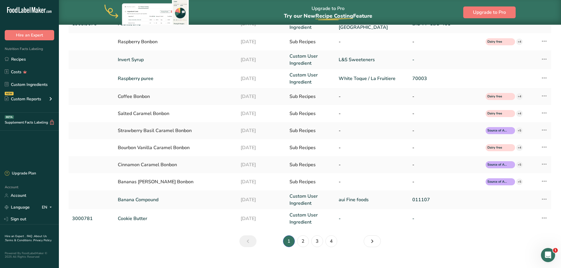
scroll to position [125, 0]
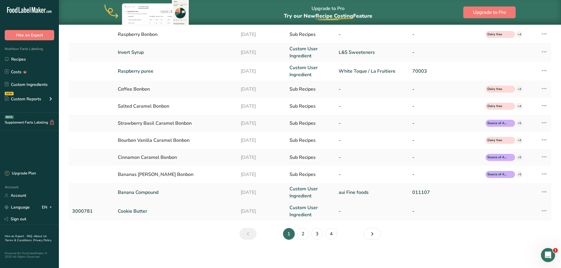
click at [124, 210] on link "Cookie Butter" at bounding box center [175, 211] width 115 height 7
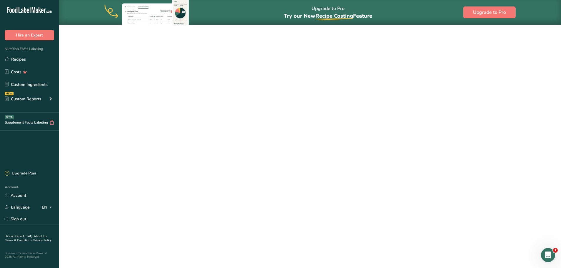
type input "Cookie Butter"
type input "3000781"
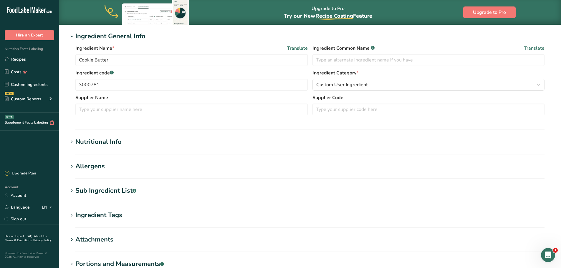
scroll to position [88, 0]
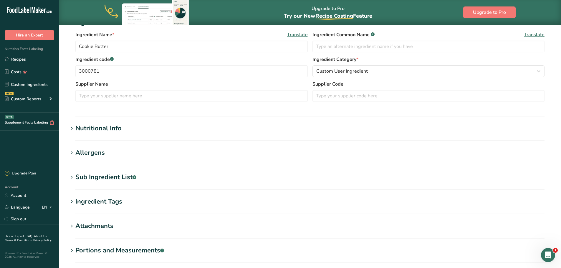
click at [91, 130] on div "Nutritional Info" at bounding box center [98, 129] width 46 height 10
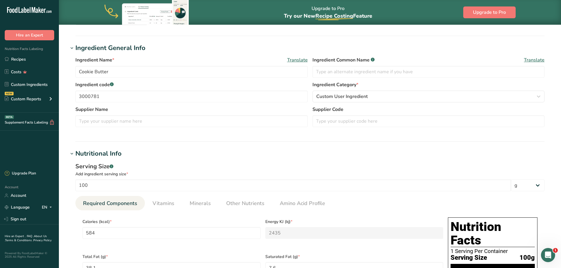
scroll to position [4, 0]
